Goal: Find contact information: Find contact information

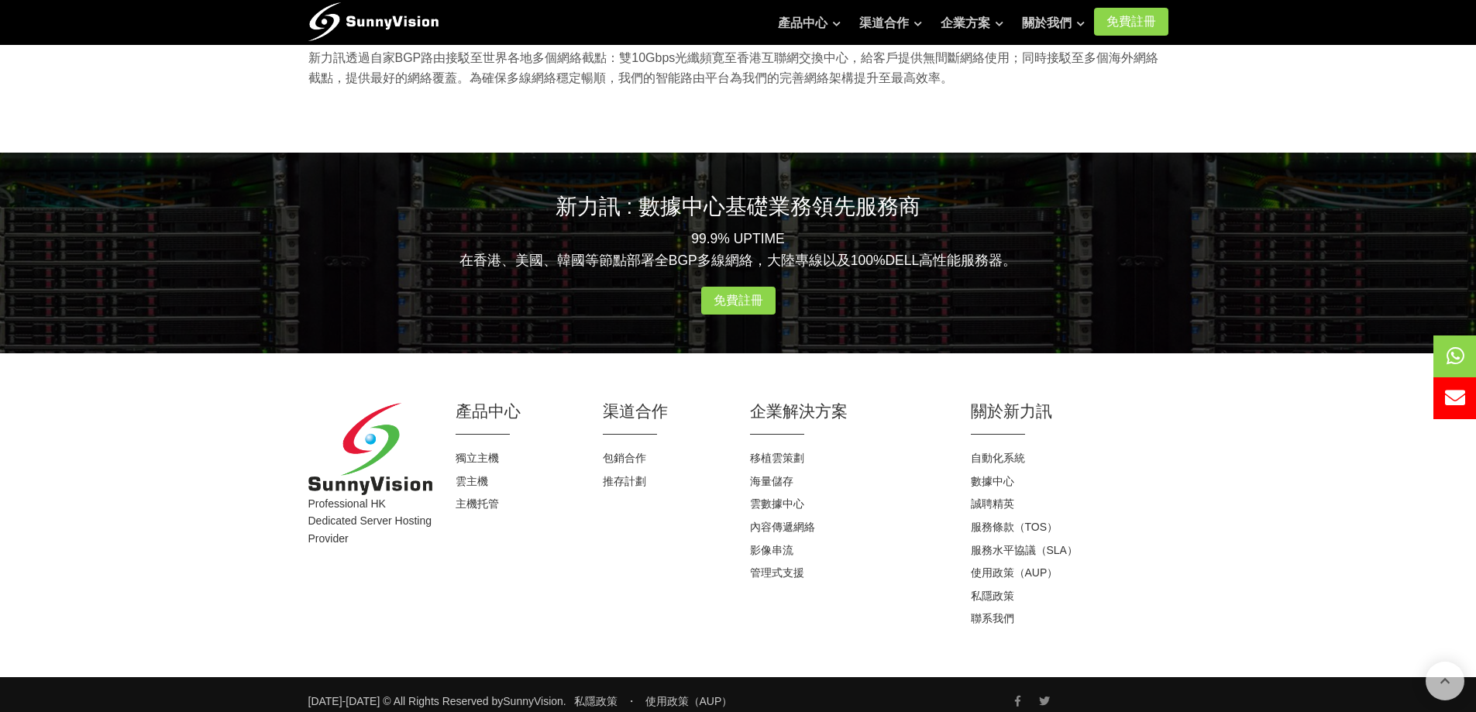
scroll to position [1428, 0]
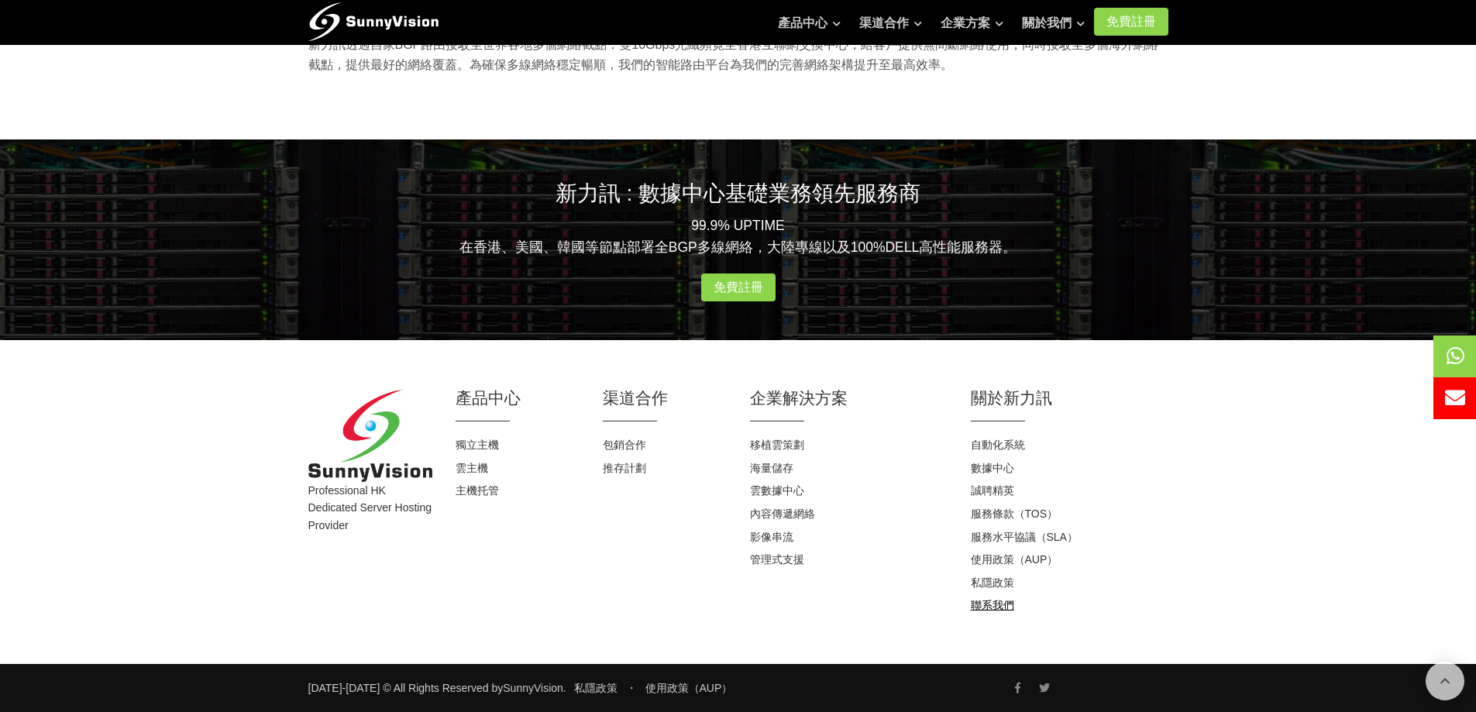
click at [997, 606] on link "聯系我們" at bounding box center [992, 605] width 43 height 12
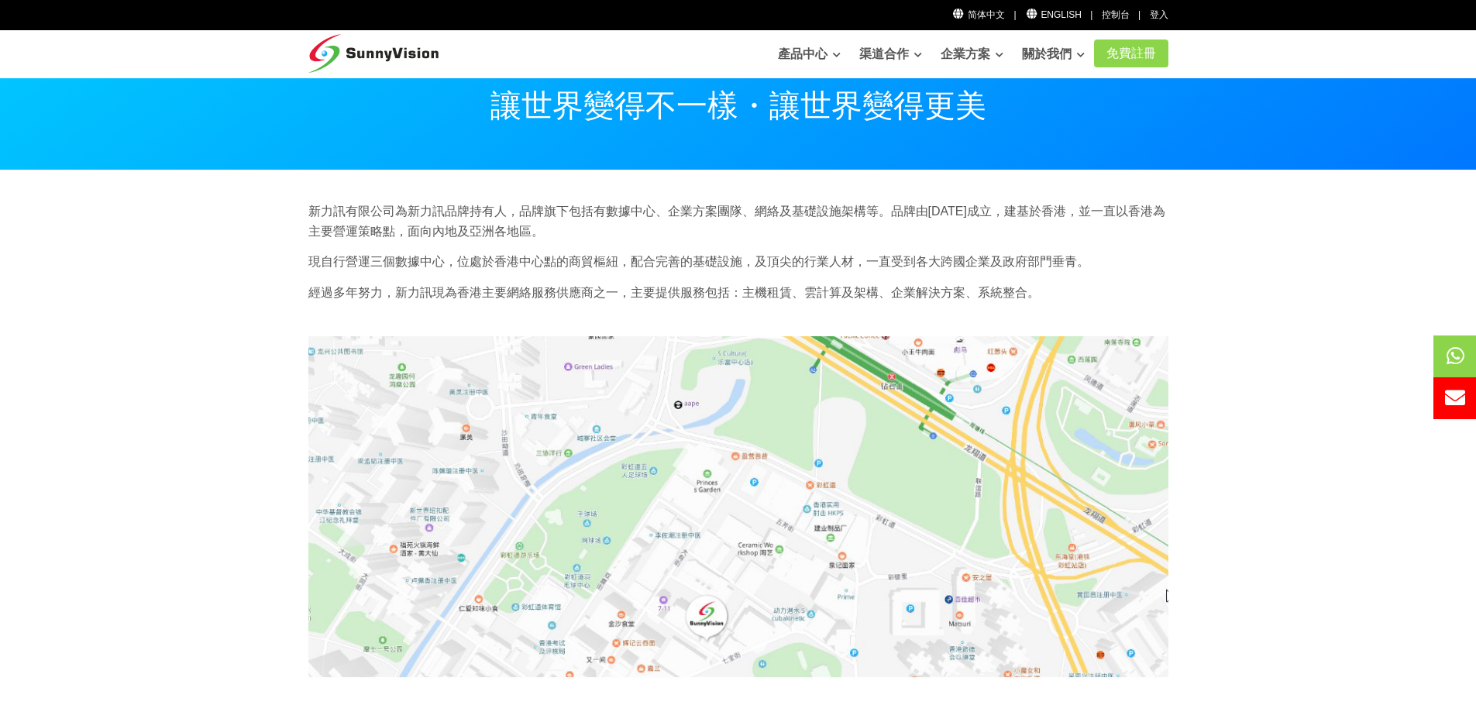
click at [700, 616] on img at bounding box center [738, 507] width 860 height 342
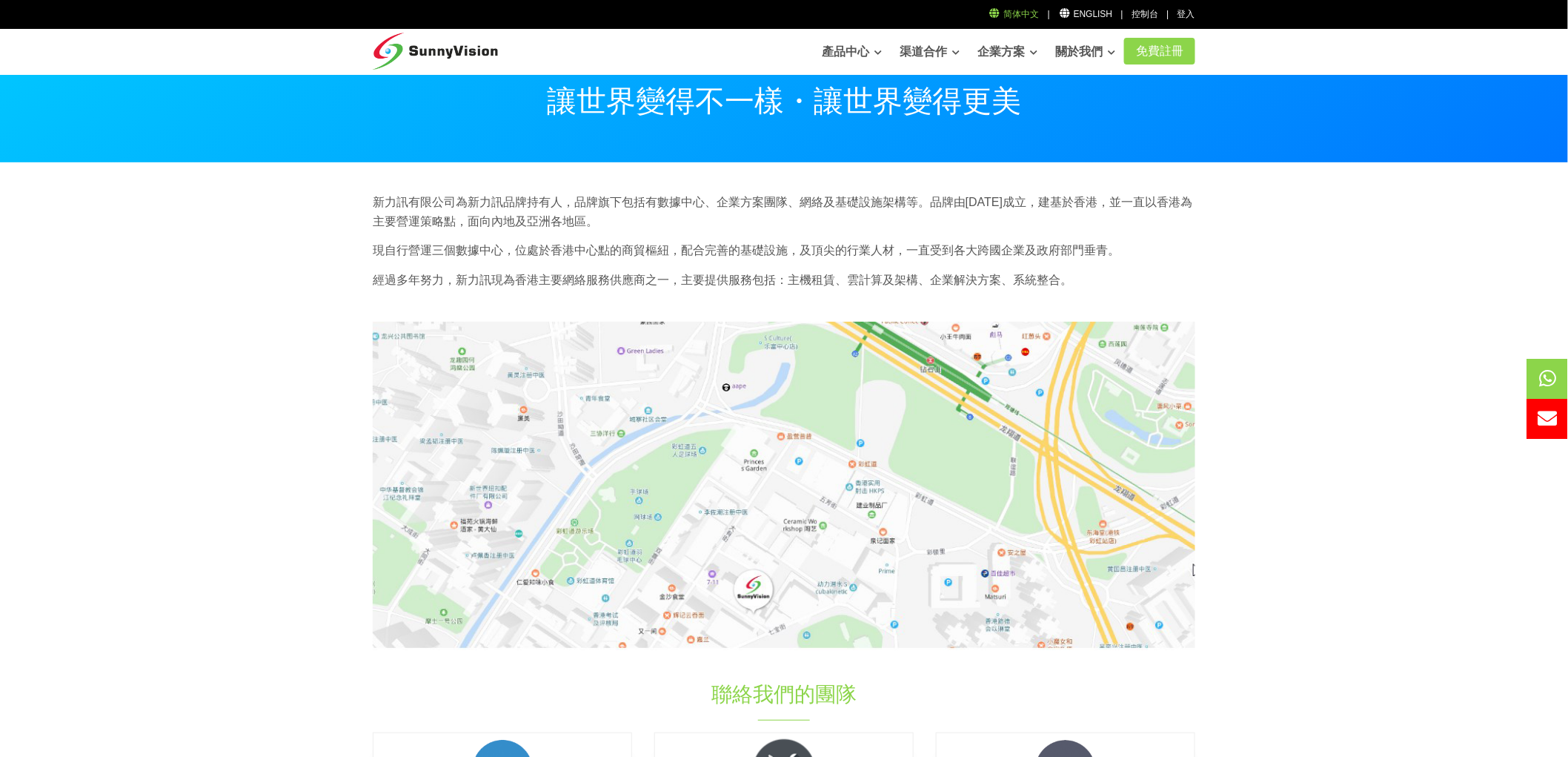
click at [1032, 11] on link "简体中文" at bounding box center [1013, 13] width 51 height 11
click at [1276, 413] on section "新力訊有限公司為新力訊品牌持有人，品牌旗下包括有數據中心、企業方案團隊、網絡及基礎設施架構等。品牌由[DATE]成立，建基於香港，並一直以香港為主要營運策略點…" at bounding box center [784, 579] width 1568 height 833
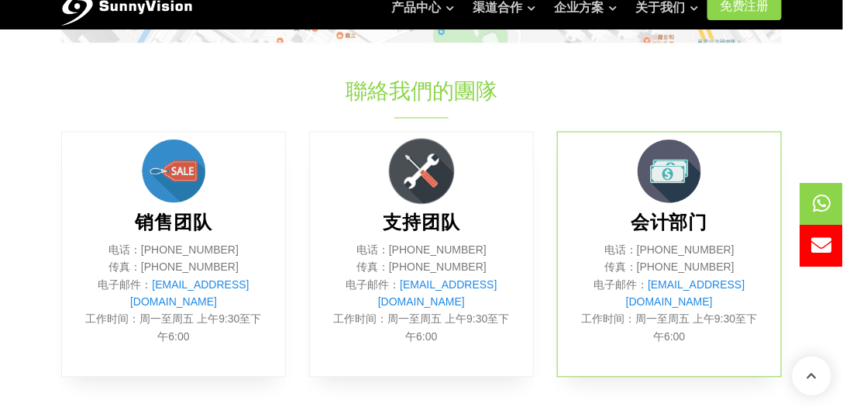
scroll to position [620, 0]
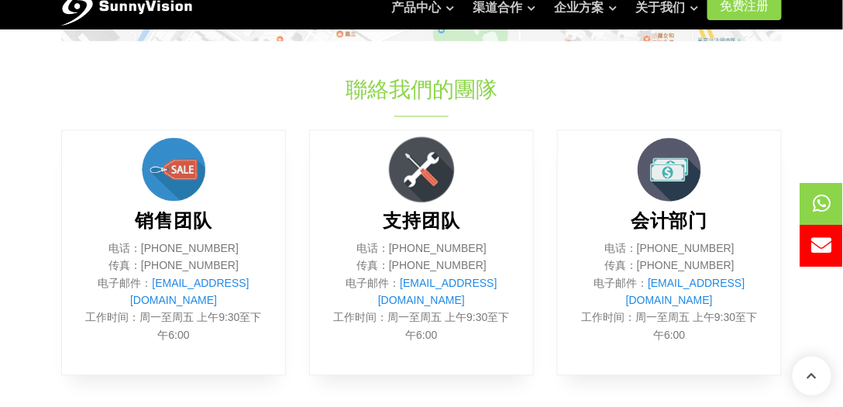
click at [551, 369] on div "会计部门 电话：[PHONE_NUMBER] 传真：[PHONE_NUMBER] 电子邮件： [EMAIL_ADDRESS][DOMAIN_NAME] 工作时…" at bounding box center [669, 253] width 248 height 246
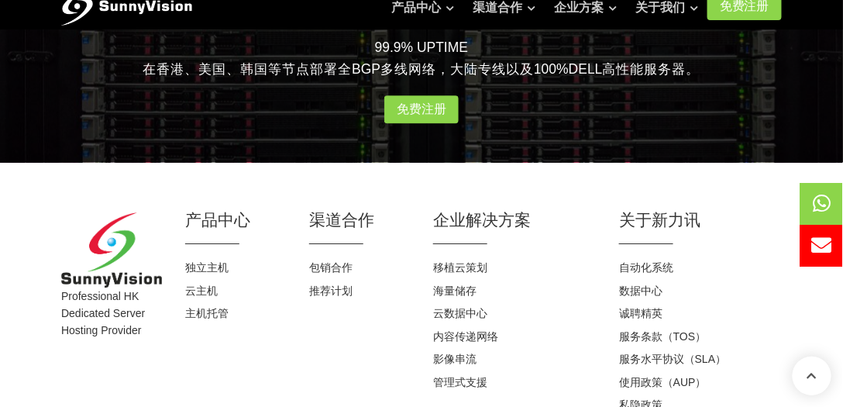
scroll to position [1106, 0]
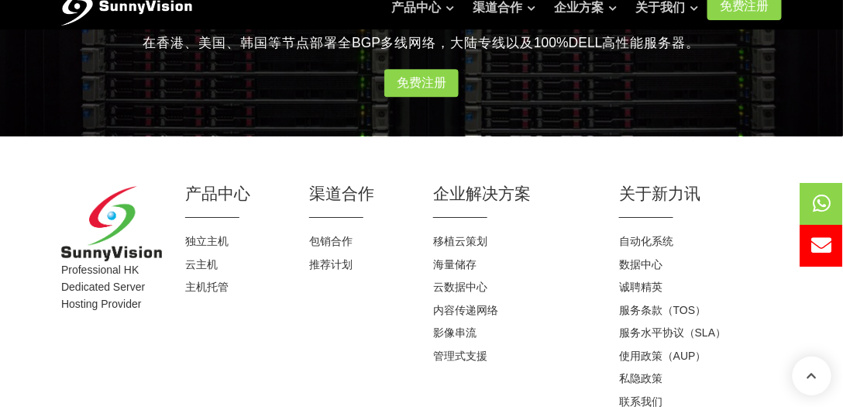
click at [704, 186] on h2 "关于新力讯" at bounding box center [700, 193] width 163 height 22
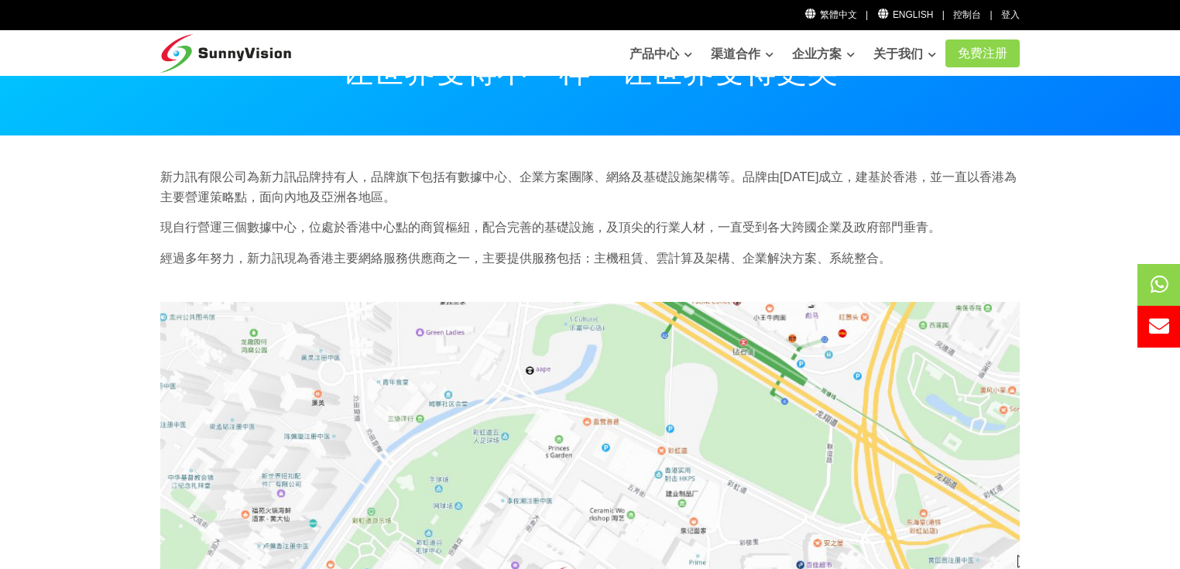
scroll to position [0, 0]
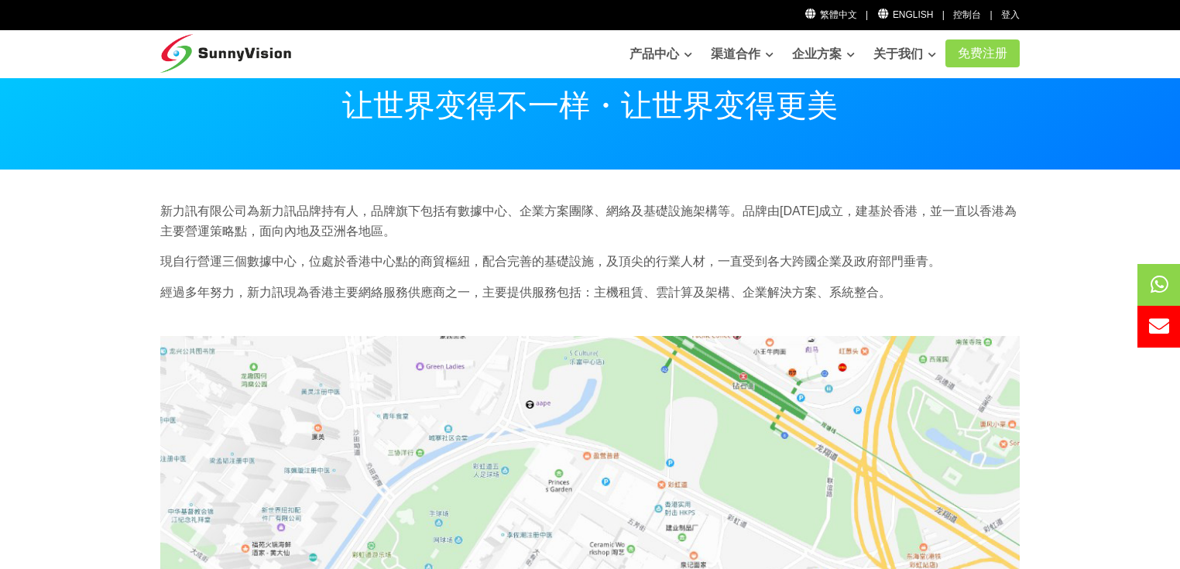
click at [933, 295] on p "經過多年努力，新力訊現為香港主要網絡服務供應商之一，主要提供服務包括：主機租賃、雲計算及架構、企業解決方案、系統整合。" at bounding box center [590, 293] width 860 height 20
